Goal: Task Accomplishment & Management: Manage account settings

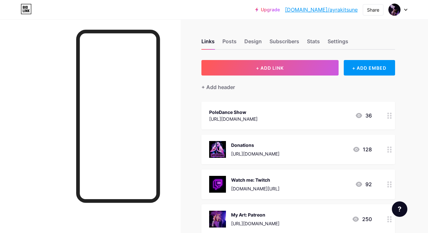
click at [338, 10] on link "[DOMAIN_NAME]/ayrakitsune" at bounding box center [321, 10] width 73 height 8
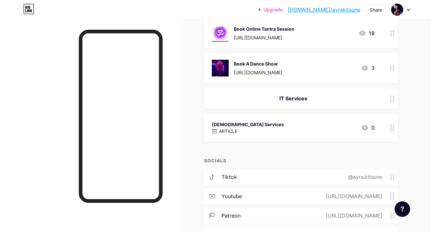
scroll to position [539, 0]
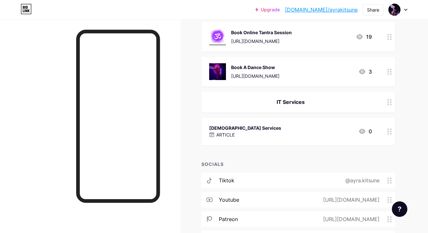
click at [388, 70] on icon at bounding box center [390, 72] width 5 height 6
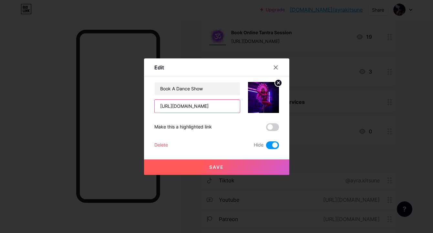
scroll to position [0, 13]
drag, startPoint x: 161, startPoint y: 105, endPoint x: 238, endPoint y: 111, distance: 77.5
click at [238, 111] on input "[URL][DOMAIN_NAME]" at bounding box center [197, 106] width 85 height 13
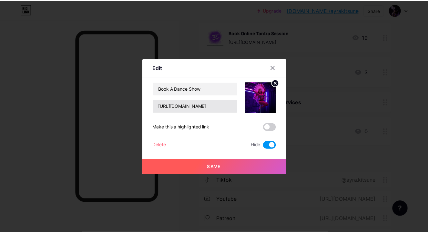
scroll to position [0, 0]
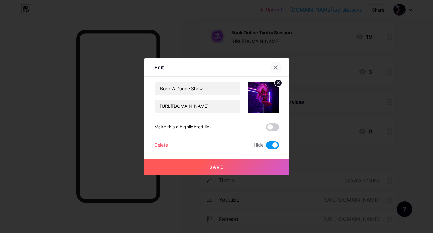
click at [273, 71] on div at bounding box center [276, 68] width 12 height 12
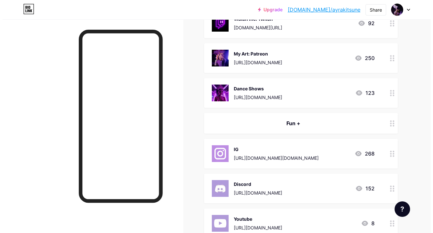
scroll to position [161, 0]
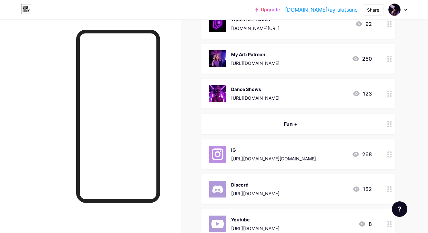
click at [389, 95] on icon at bounding box center [390, 94] width 5 height 6
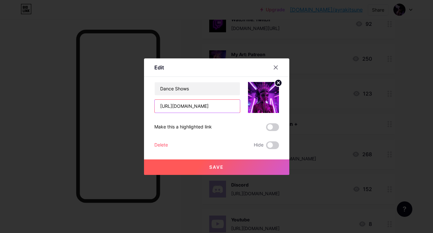
scroll to position [0, 5]
drag, startPoint x: 159, startPoint y: 107, endPoint x: 267, endPoint y: 117, distance: 108.4
click at [267, 117] on div "Dance Shows [URL][DOMAIN_NAME] Make this a highlighted link Delete Hide Save" at bounding box center [216, 115] width 125 height 67
click at [219, 110] on input "[URL][DOMAIN_NAME]" at bounding box center [197, 106] width 85 height 13
drag, startPoint x: 226, startPoint y: 106, endPoint x: 205, endPoint y: 118, distance: 23.9
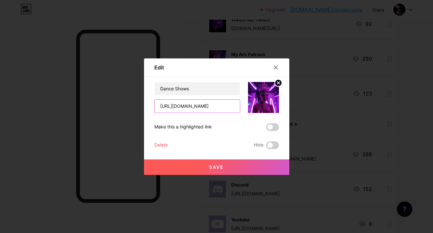
click at [164, 112] on input "[URL][DOMAIN_NAME]" at bounding box center [197, 106] width 85 height 13
click at [220, 100] on input "[URL][DOMAIN_NAME]" at bounding box center [197, 106] width 85 height 13
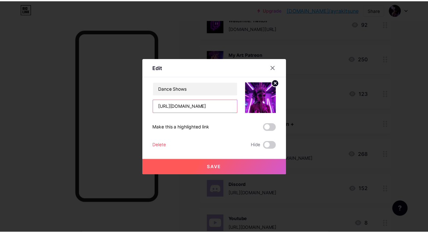
scroll to position [0, 0]
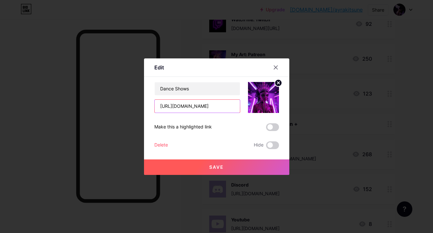
drag, startPoint x: 235, startPoint y: 105, endPoint x: 129, endPoint y: 106, distance: 106.0
click at [130, 106] on div "Edit Content YouTube Play YouTube video without leaving your page. ADD Vimeo Pl…" at bounding box center [216, 116] width 433 height 233
paste input "ayrakitsun"
type input "[URL][DOMAIN_NAME]"
click at [210, 168] on span "Save" at bounding box center [216, 166] width 15 height 5
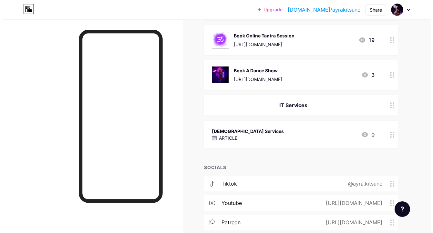
scroll to position [535, 0]
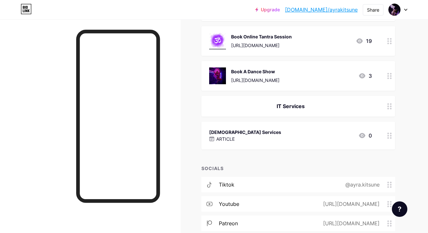
click at [388, 78] on circle at bounding box center [389, 79] width 2 height 2
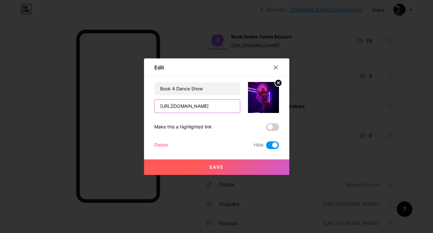
scroll to position [0, 13]
drag, startPoint x: 159, startPoint y: 106, endPoint x: 285, endPoint y: 112, distance: 126.1
click at [285, 112] on div "Edit Content YouTube Play YouTube video without leaving your page. ADD Vimeo Pl…" at bounding box center [216, 116] width 145 height 117
